Goal: Information Seeking & Learning: Learn about a topic

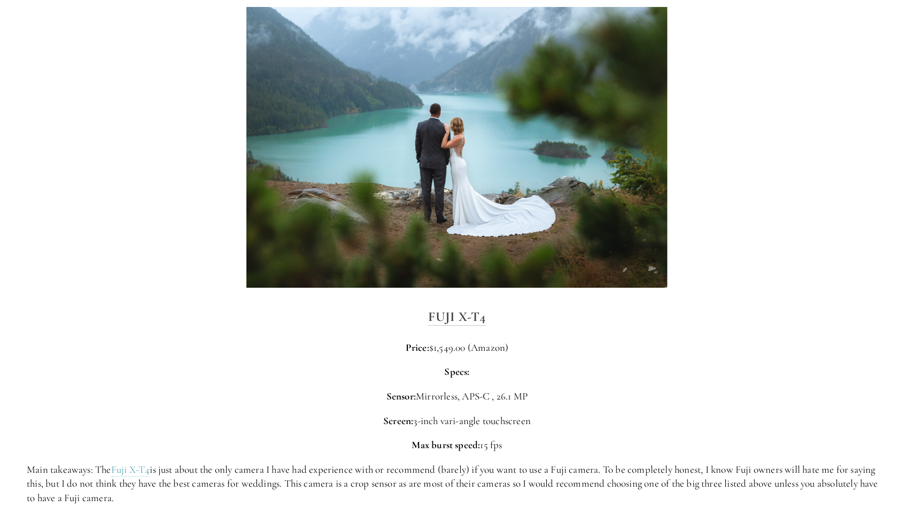
scroll to position [3133, 0]
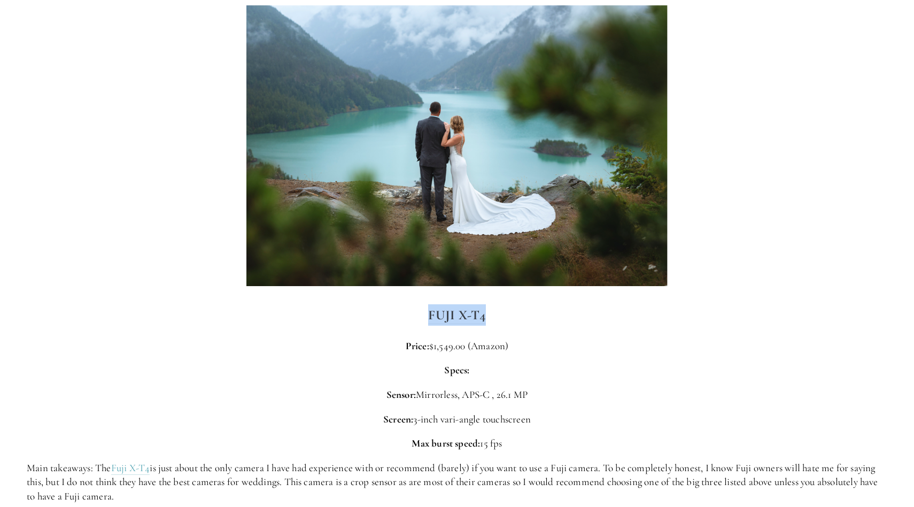
drag, startPoint x: 496, startPoint y: 306, endPoint x: 425, endPoint y: 302, distance: 70.7
click at [425, 304] on h3 "Fuji X-T4" at bounding box center [457, 314] width 861 height 21
copy strong "Fuji X-T4"
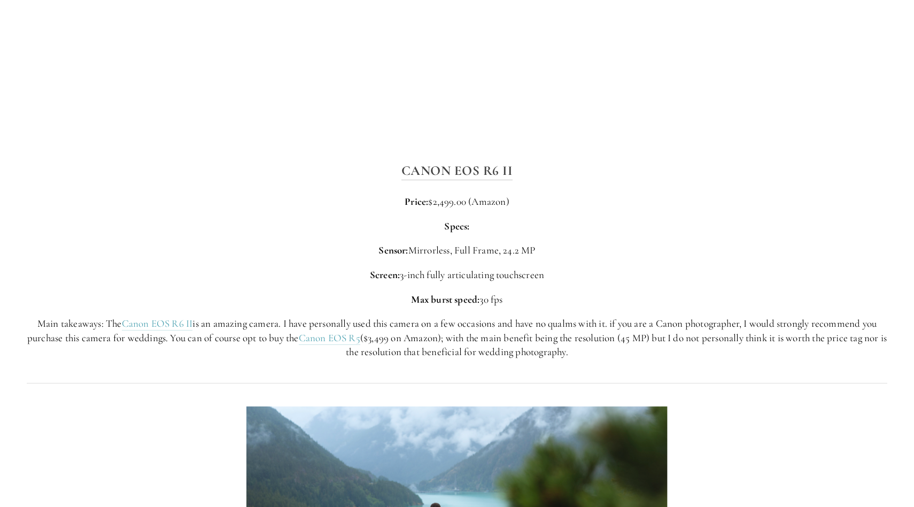
scroll to position [2715, 0]
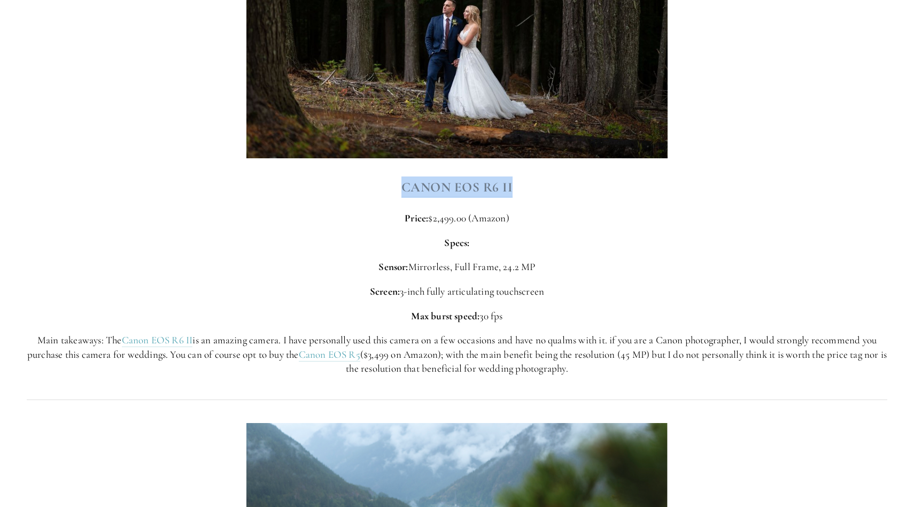
drag, startPoint x: 542, startPoint y: 185, endPoint x: 402, endPoint y: 171, distance: 140.2
click at [402, 176] on div "Canon EOS R6 II Price: $2,499.00 (Amazon) Specs: Sensor: Mirrorless, Full Frame…" at bounding box center [457, 275] width 861 height 199
copy strong "Canon EOS R6 II"
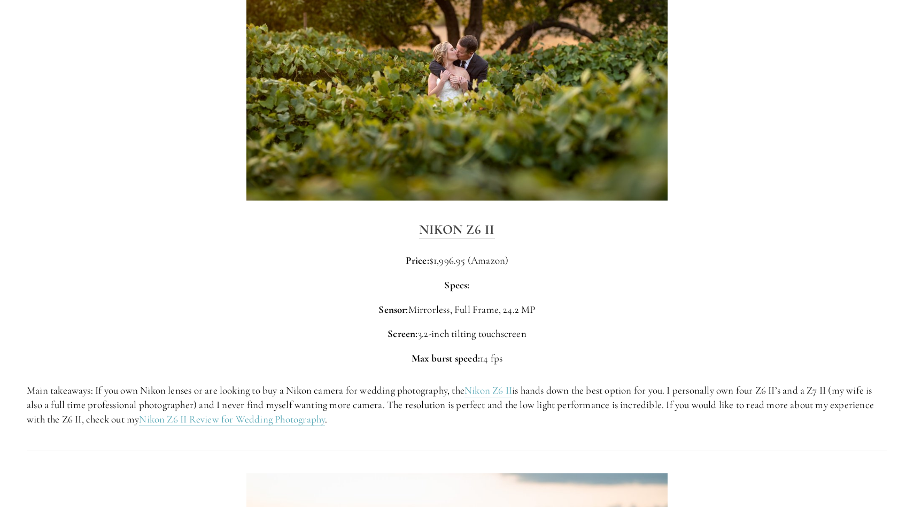
scroll to position [1505, 0]
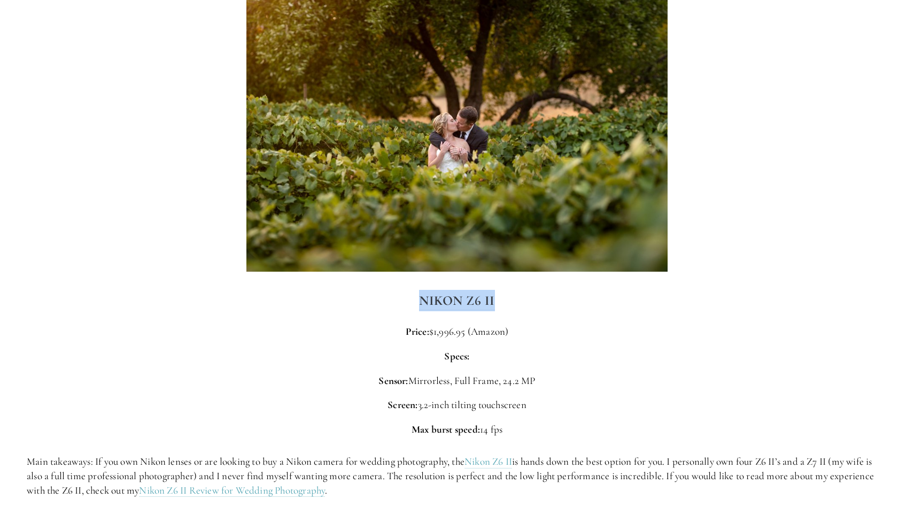
drag, startPoint x: 507, startPoint y: 291, endPoint x: 407, endPoint y: 287, distance: 100.0
click at [407, 290] on h3 "Nikon Z6 II" at bounding box center [457, 300] width 861 height 21
copy strong "Nikon Z6 II"
